Goal: Task Accomplishment & Management: Manage account settings

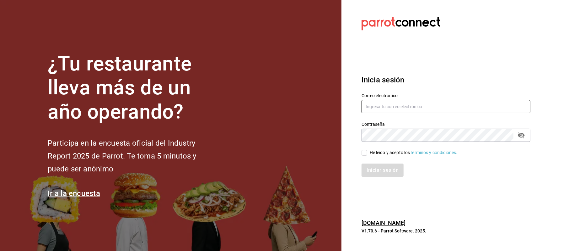
click at [403, 106] on input "text" at bounding box center [446, 106] width 169 height 13
type input "cinthiasgs30@gmail.com"
click at [392, 159] on div "Iniciar sesión" at bounding box center [442, 166] width 176 height 21
click at [390, 155] on div "He leído y acepto los Términos y condiciones." at bounding box center [414, 152] width 88 height 7
click at [367, 155] on input "He leído y acepto los Términos y condiciones." at bounding box center [365, 153] width 6 height 6
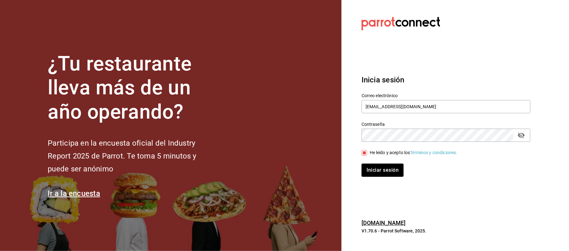
click at [395, 151] on div "He leído y acepto los Términos y condiciones." at bounding box center [414, 152] width 88 height 7
click at [367, 151] on input "He leído y acepto los Términos y condiciones." at bounding box center [365, 153] width 6 height 6
click at [391, 157] on div "Iniciar sesión" at bounding box center [442, 166] width 176 height 21
click at [392, 147] on div "He leído y acepto los Términos y condiciones." at bounding box center [442, 149] width 176 height 14
click at [382, 154] on div "He leído y acepto los Términos y condiciones." at bounding box center [414, 152] width 88 height 7
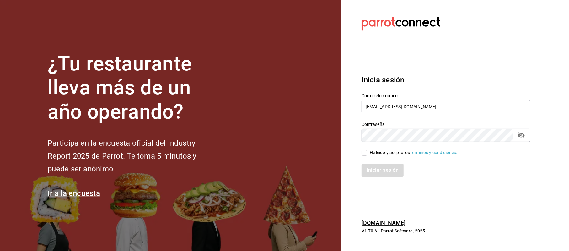
click at [367, 154] on input "He leído y acepto los Términos y condiciones." at bounding box center [365, 153] width 6 height 6
checkbox input "true"
click at [383, 179] on div "Inicia sesión Correo electrónico cinthiasgs30@gmail.com Contraseña Contraseña H…" at bounding box center [446, 126] width 169 height 118
click at [385, 173] on button "Iniciar sesión" at bounding box center [383, 169] width 43 height 13
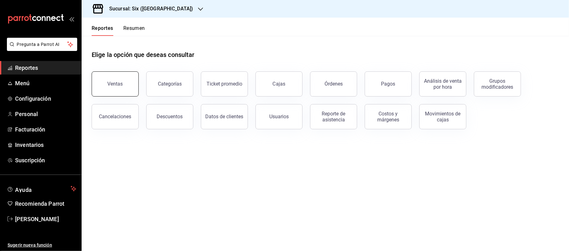
click at [109, 75] on button "Ventas" at bounding box center [115, 83] width 47 height 25
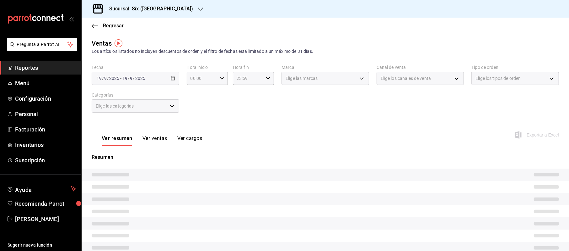
click at [173, 73] on div "[DATE] [DATE] - [DATE] [DATE]" at bounding box center [136, 78] width 88 height 13
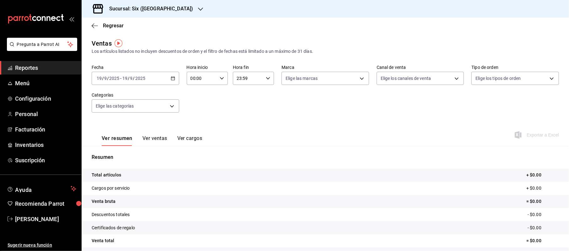
click at [170, 83] on div "[DATE] [DATE] - [DATE] [DATE]" at bounding box center [136, 78] width 88 height 13
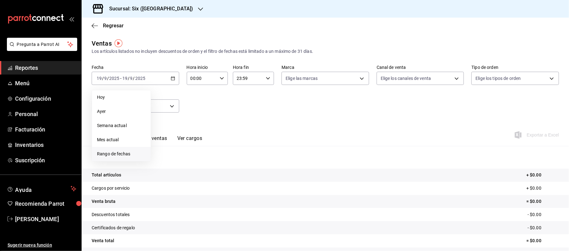
click at [130, 153] on span "Rango de fechas" at bounding box center [121, 153] width 49 height 7
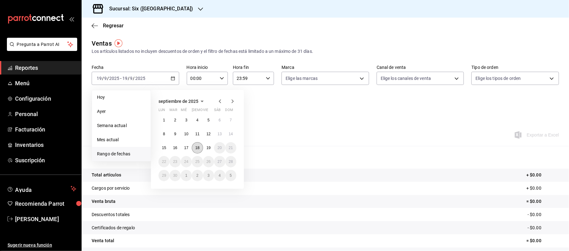
click at [195, 153] on button "18" at bounding box center [197, 147] width 11 height 11
click at [210, 147] on abbr "19" at bounding box center [209, 147] width 4 height 4
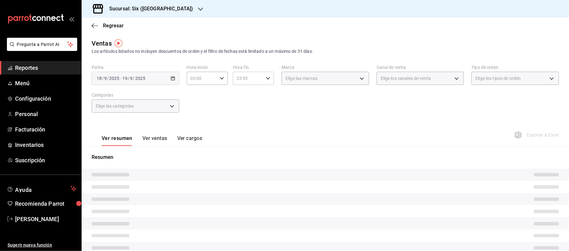
click at [187, 78] on input "00:00" at bounding box center [202, 78] width 30 height 13
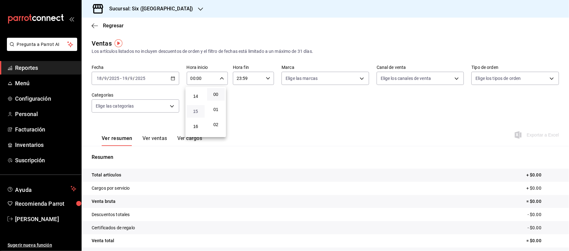
scroll to position [293, 0]
click at [196, 102] on span "20" at bounding box center [196, 102] width 10 height 5
type input "20:00"
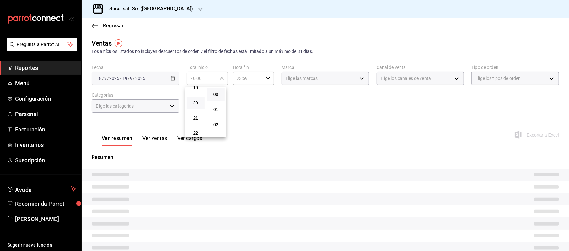
click at [240, 75] on div at bounding box center [284, 125] width 569 height 251
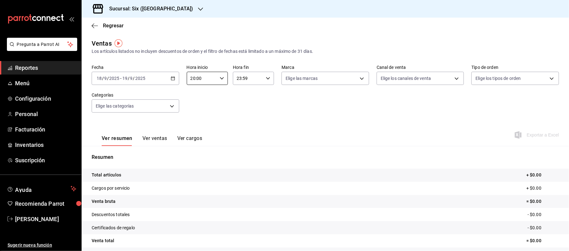
click at [240, 76] on input "23:59" at bounding box center [248, 78] width 30 height 13
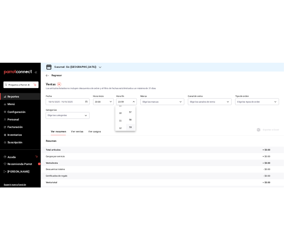
scroll to position [102, 0]
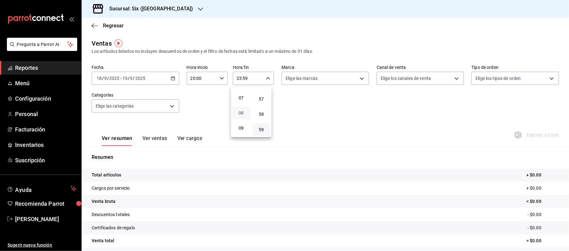
click at [244, 112] on span "08" at bounding box center [241, 112] width 10 height 5
type input "08:59"
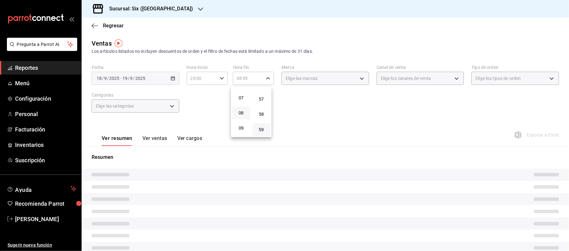
click at [367, 103] on div at bounding box center [284, 125] width 569 height 251
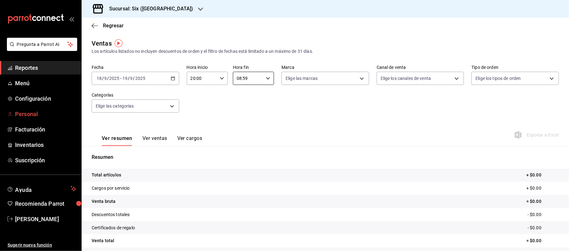
click at [30, 112] on span "Personal" at bounding box center [45, 114] width 61 height 8
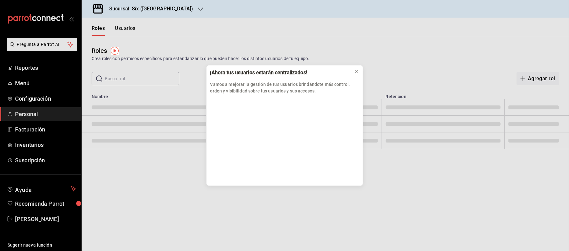
click at [141, 78] on div "¡Ahora tus usuarios estarán centralizados! Vamos a mejorar la gestión de tus us…" at bounding box center [284, 125] width 569 height 251
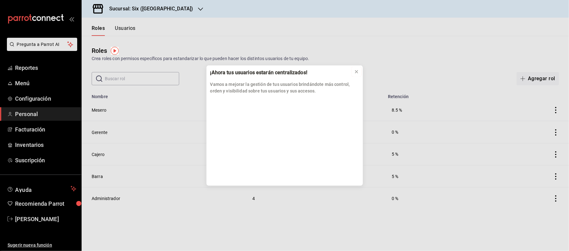
click at [354, 73] on icon at bounding box center [356, 71] width 5 height 5
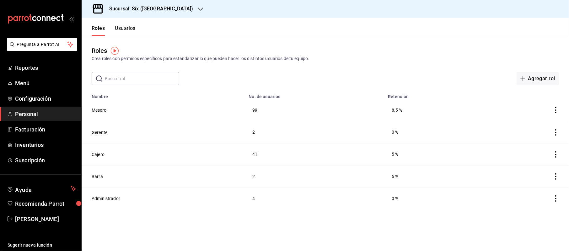
click at [122, 69] on div "Roles Crea roles con permisos específicos para estandarizar lo que pueden hacer…" at bounding box center [326, 60] width 488 height 49
click at [126, 71] on div "Roles Crea roles con permisos específicos para estandarizar lo que pueden hacer…" at bounding box center [326, 60] width 488 height 49
click at [127, 29] on button "Usuarios" at bounding box center [125, 30] width 21 height 11
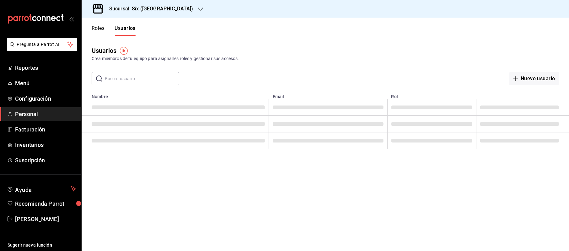
click at [118, 86] on main "Usuarios Crea miembros de tu equipo para asignarles roles y gestionar sus acces…" at bounding box center [326, 143] width 488 height 215
click at [121, 81] on input "text" at bounding box center [142, 78] width 74 height 13
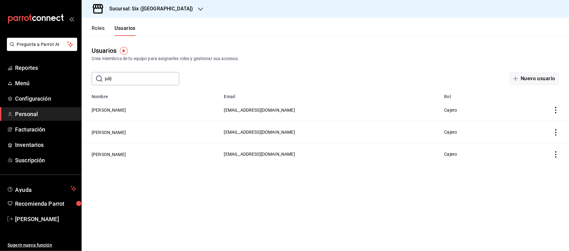
type input "juli"
drag, startPoint x: 121, startPoint y: 81, endPoint x: 78, endPoint y: 63, distance: 46.3
click at [119, 80] on input "juli" at bounding box center [142, 78] width 74 height 13
click at [78, 63] on link "Reportes" at bounding box center [40, 68] width 81 height 14
